Goal: Transaction & Acquisition: Register for event/course

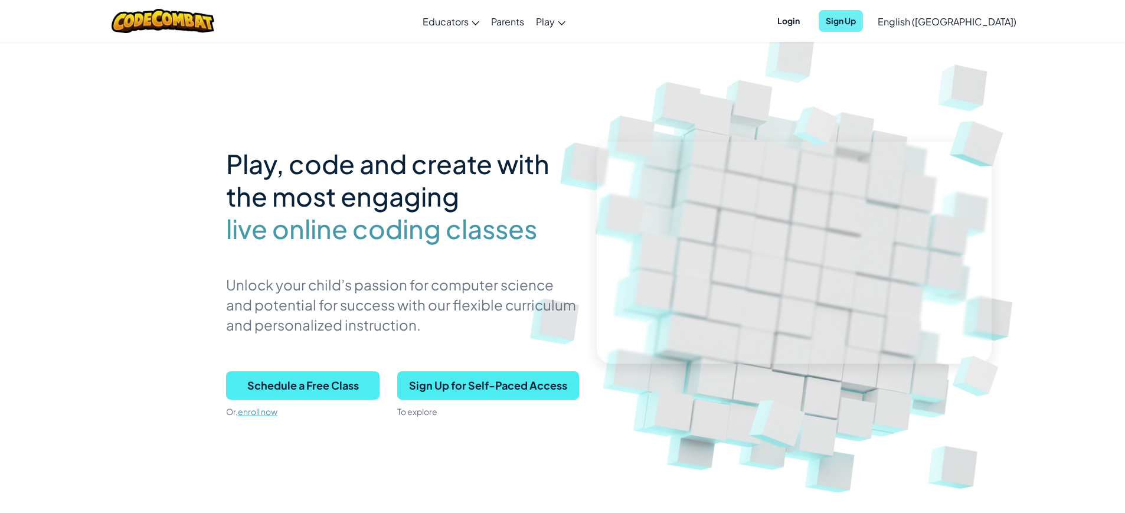
click at [863, 30] on span "Sign Up" at bounding box center [841, 21] width 44 height 22
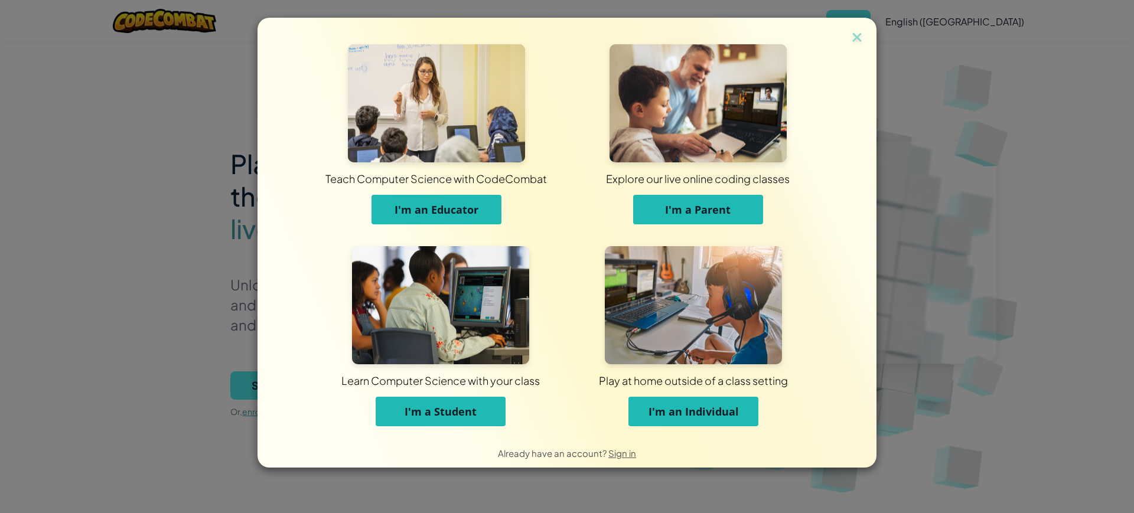
click at [674, 411] on span "I'm an Individual" at bounding box center [693, 411] width 90 height 14
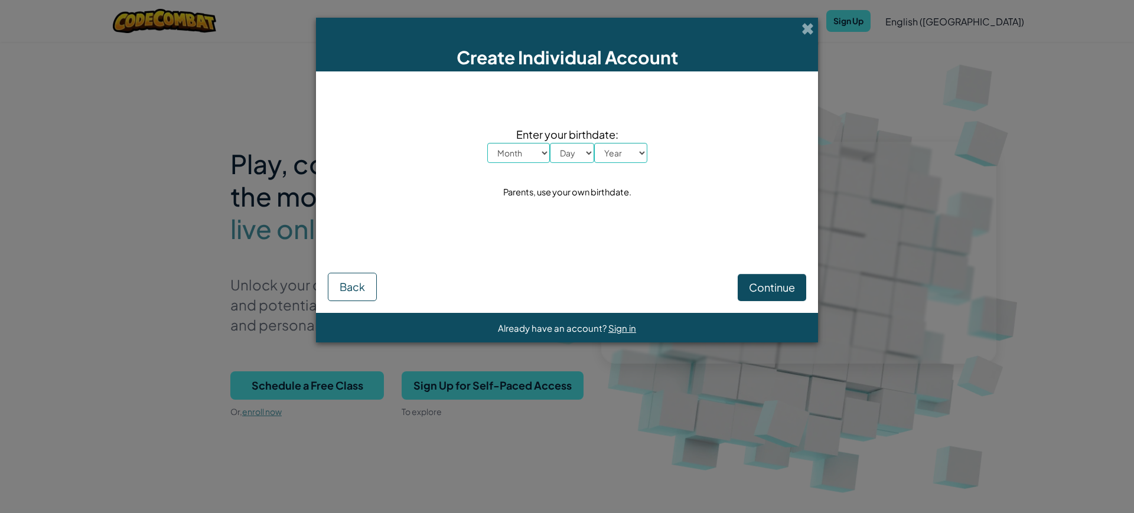
select select "9"
select select "22"
select select "1984"
click at [775, 289] on span "Continue" at bounding box center [772, 287] width 46 height 14
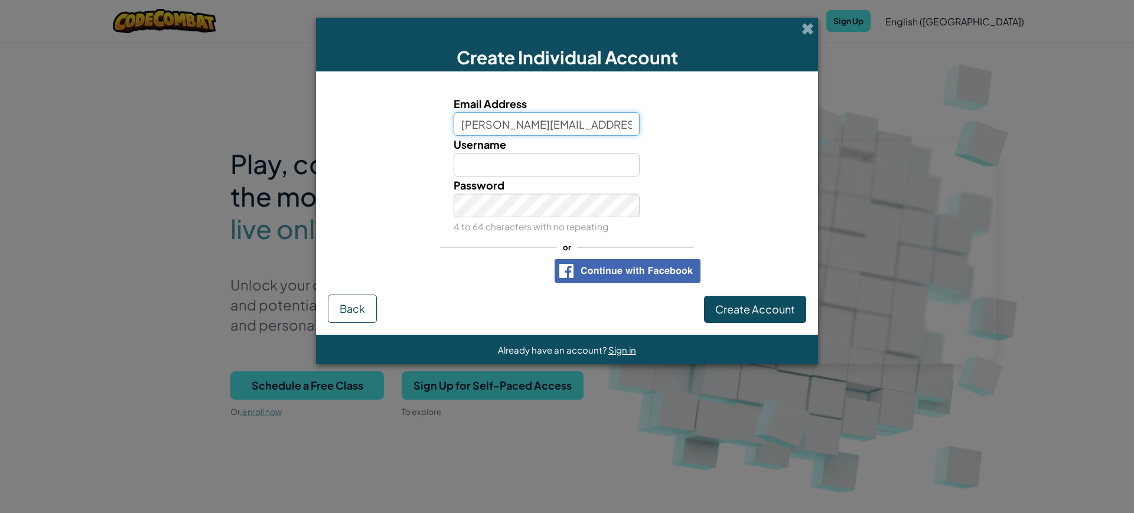
type input "michael@murraysnet.net"
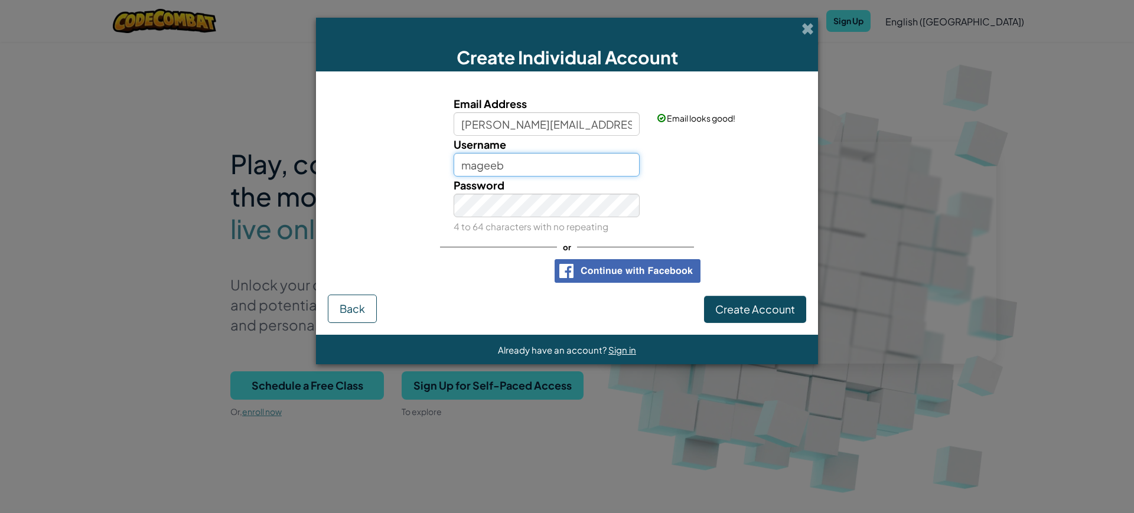
type input "mageeb"
click at [754, 269] on div "Email Address michael@murraysnet.net Email looks good! Username mageeb Username…" at bounding box center [567, 188] width 478 height 211
click at [747, 312] on span "Create Account" at bounding box center [755, 309] width 80 height 14
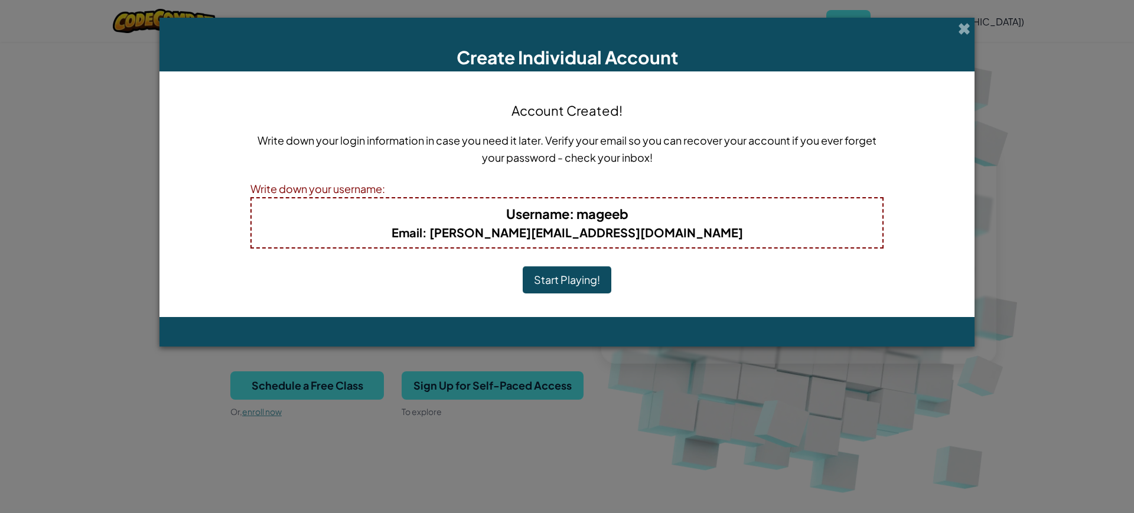
click at [782, 112] on div "Account Created! Write down your login information in case you need it later. V…" at bounding box center [566, 194] width 633 height 222
click at [965, 30] on span at bounding box center [964, 28] width 12 height 12
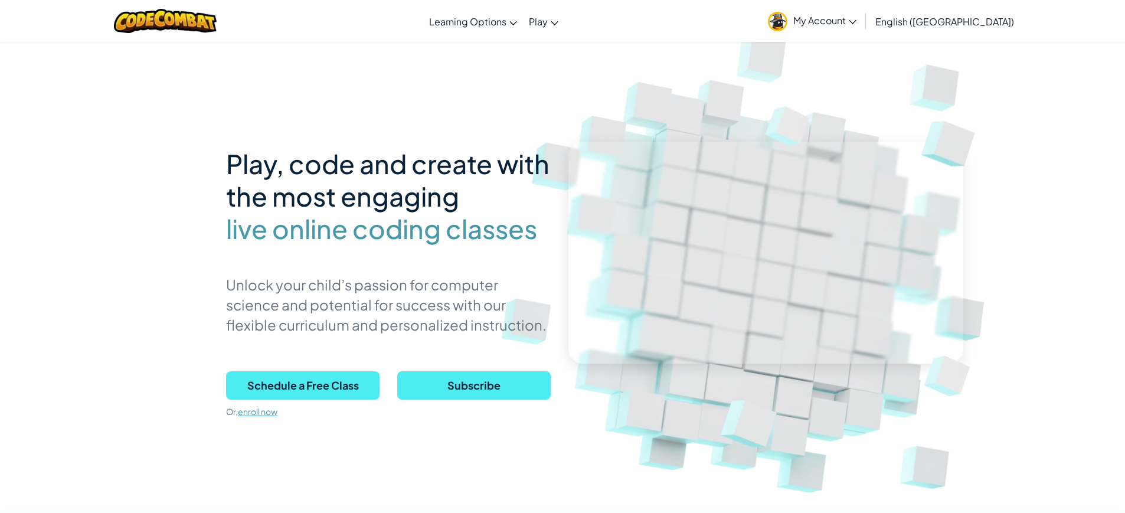
click at [857, 19] on span "My Account" at bounding box center [824, 20] width 63 height 12
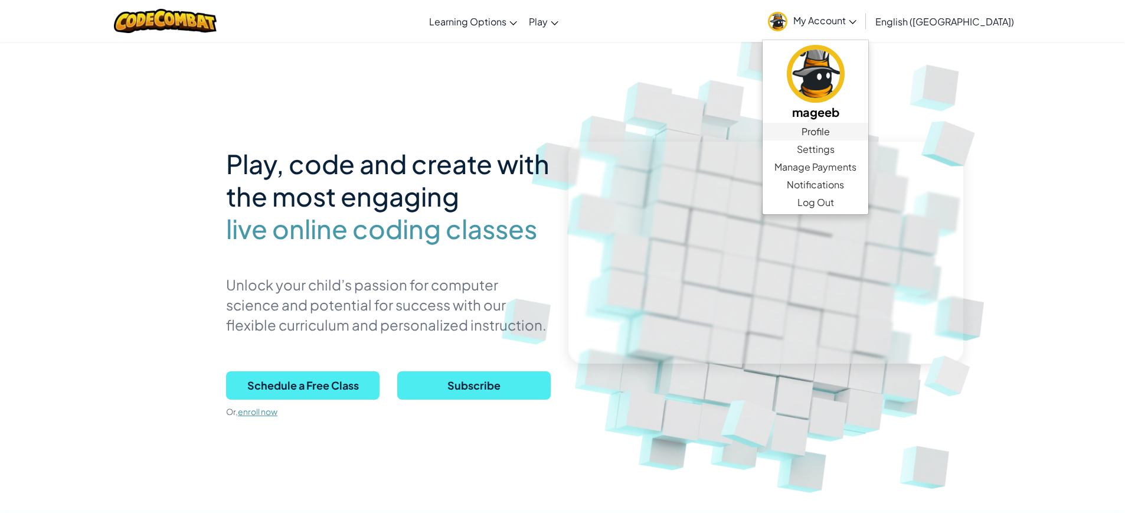
click at [868, 133] on link "Profile" at bounding box center [816, 132] width 106 height 18
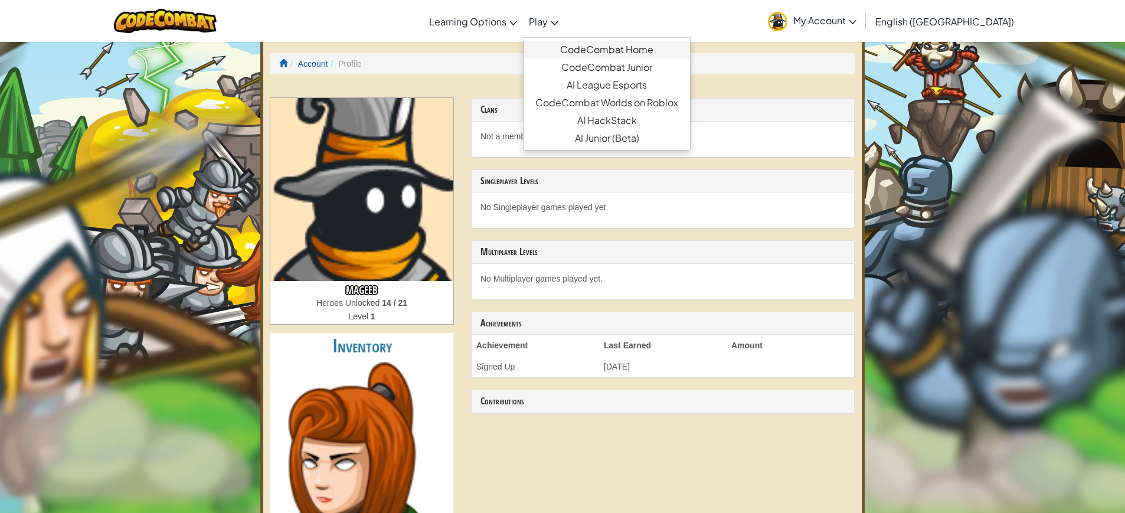
click at [650, 47] on link "CodeCombat Home" at bounding box center [607, 50] width 166 height 18
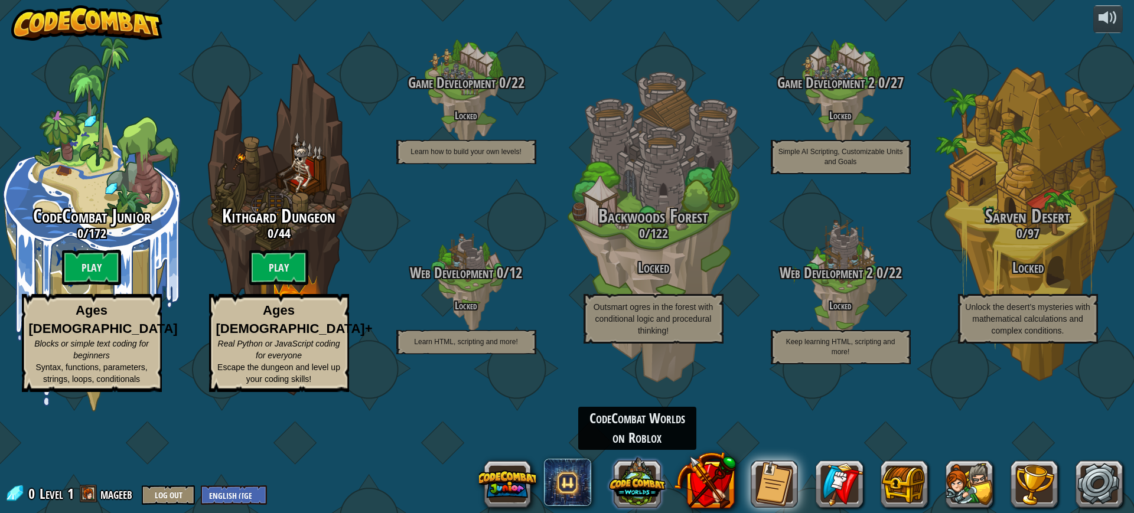
click at [648, 478] on button at bounding box center [637, 482] width 57 height 57
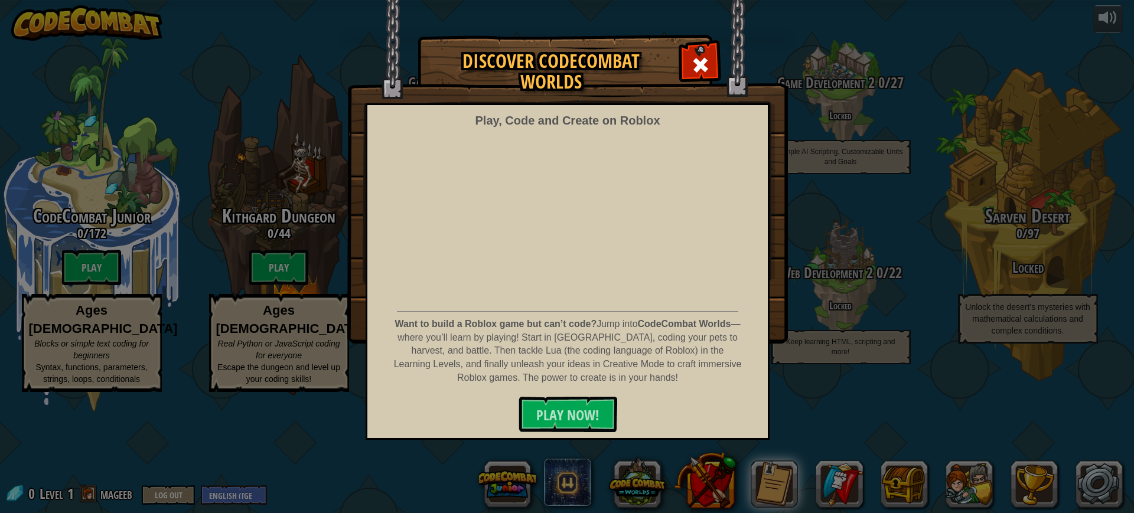
click at [606, 391] on div "Play, Code and Create on Roblox Want to build a Roblox game but can’t code? Jum…" at bounding box center [567, 271] width 404 height 337
click at [605, 410] on button "PLAY NOW!" at bounding box center [567, 414] width 99 height 35
